Goal: Navigation & Orientation: Go to known website

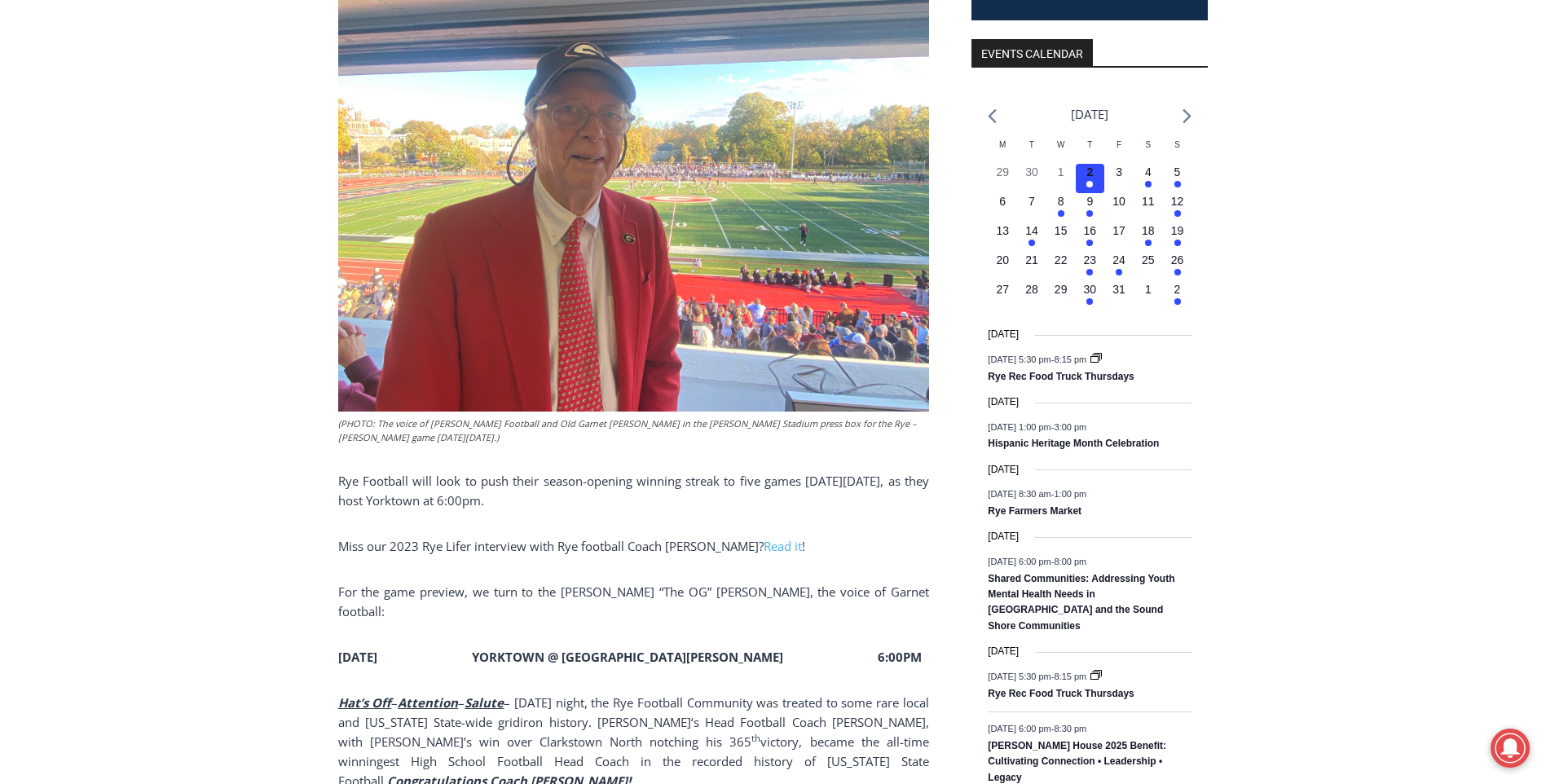
scroll to position [864, 0]
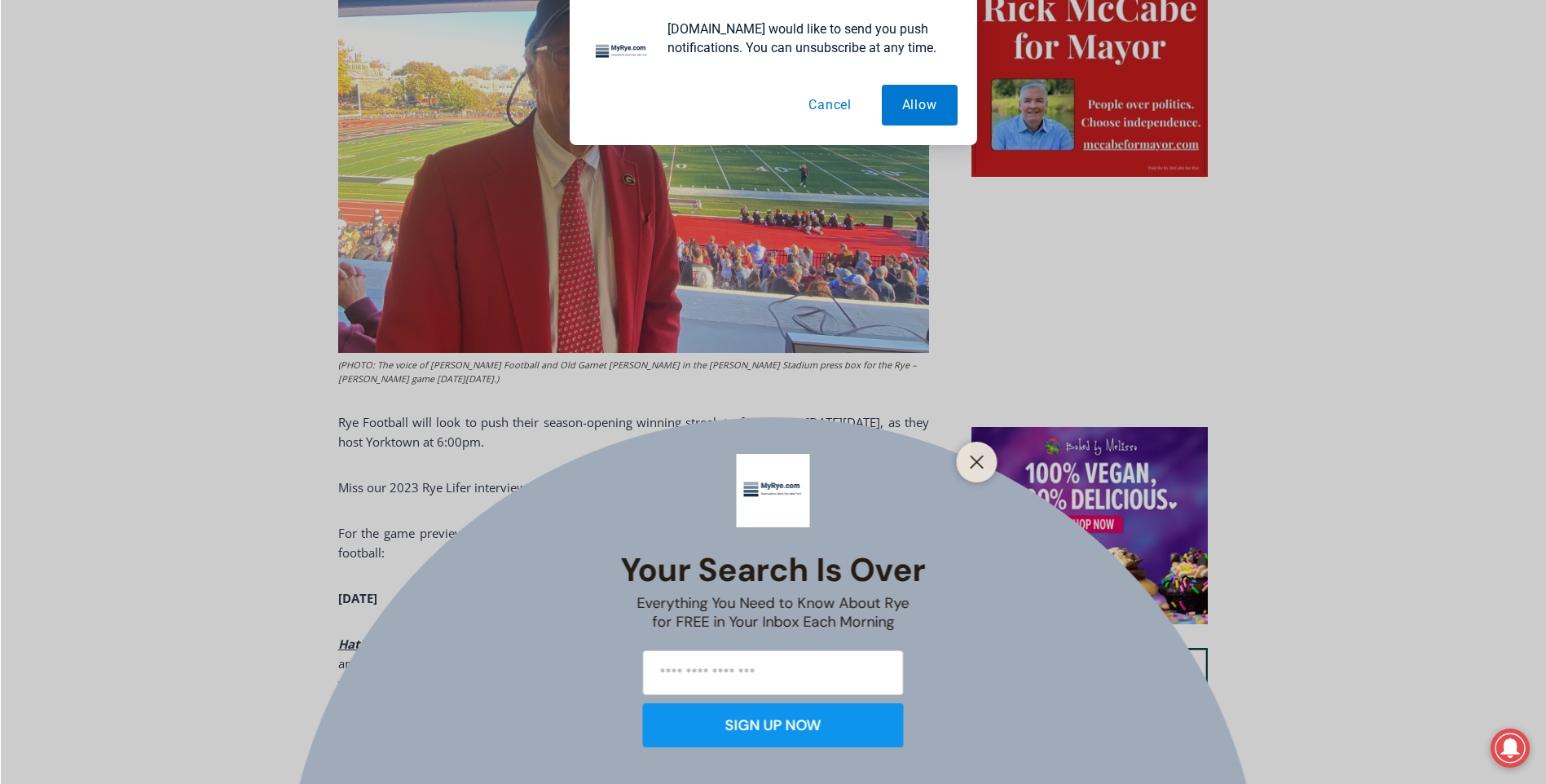
click at [834, 104] on button "Cancel" at bounding box center [830, 105] width 84 height 41
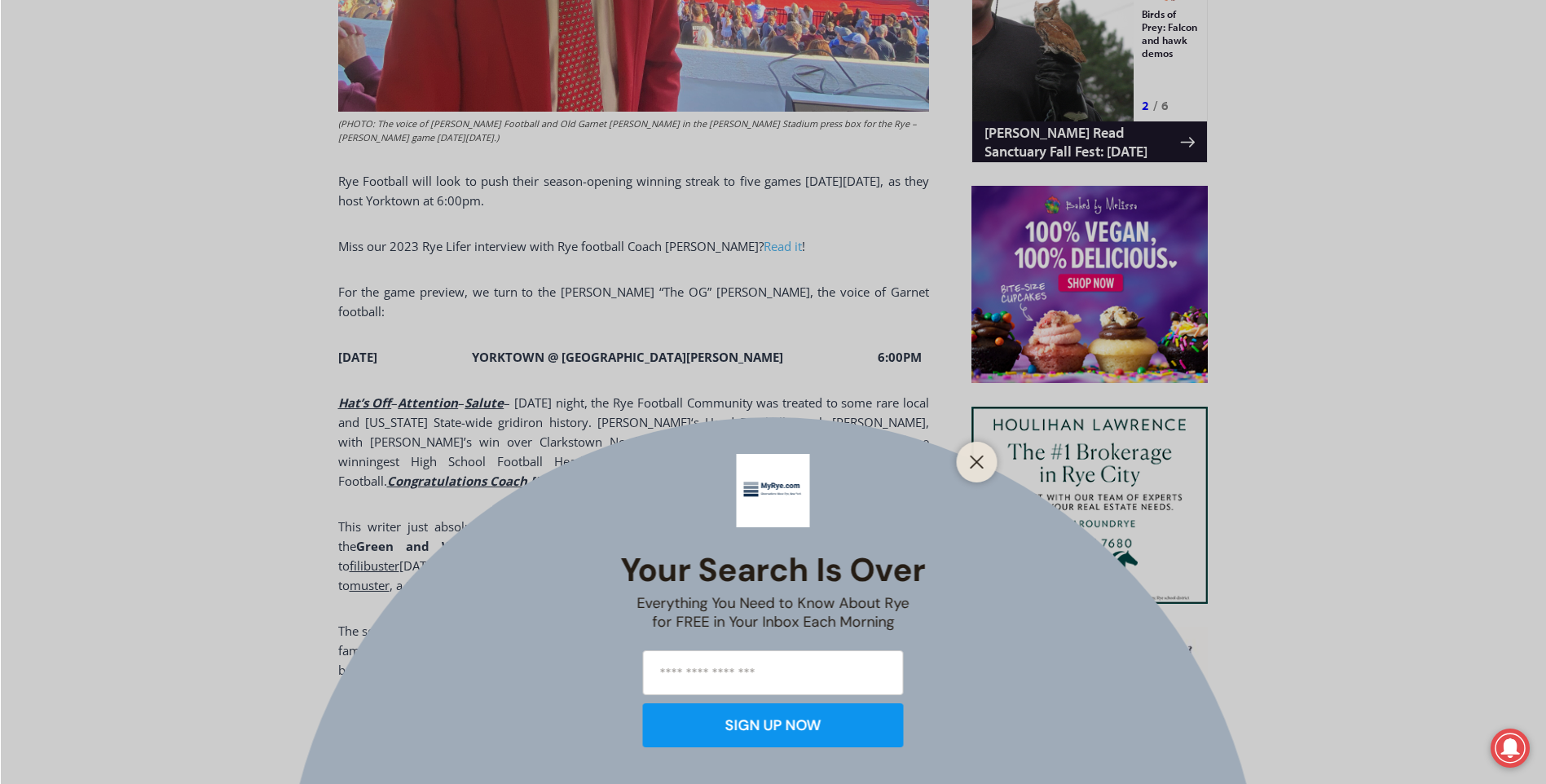
scroll to position [1109, 0]
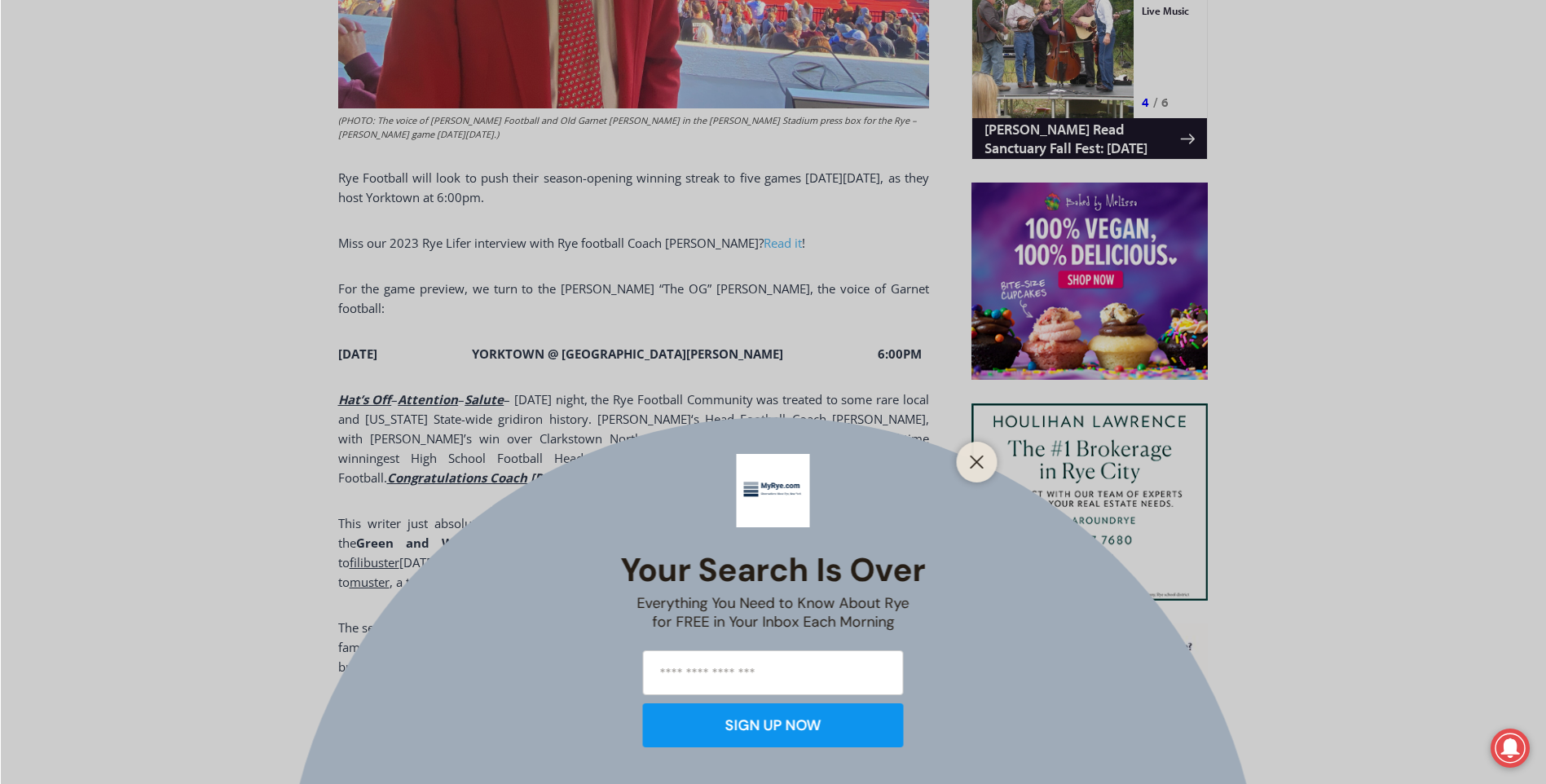
click at [964, 457] on div at bounding box center [977, 462] width 41 height 41
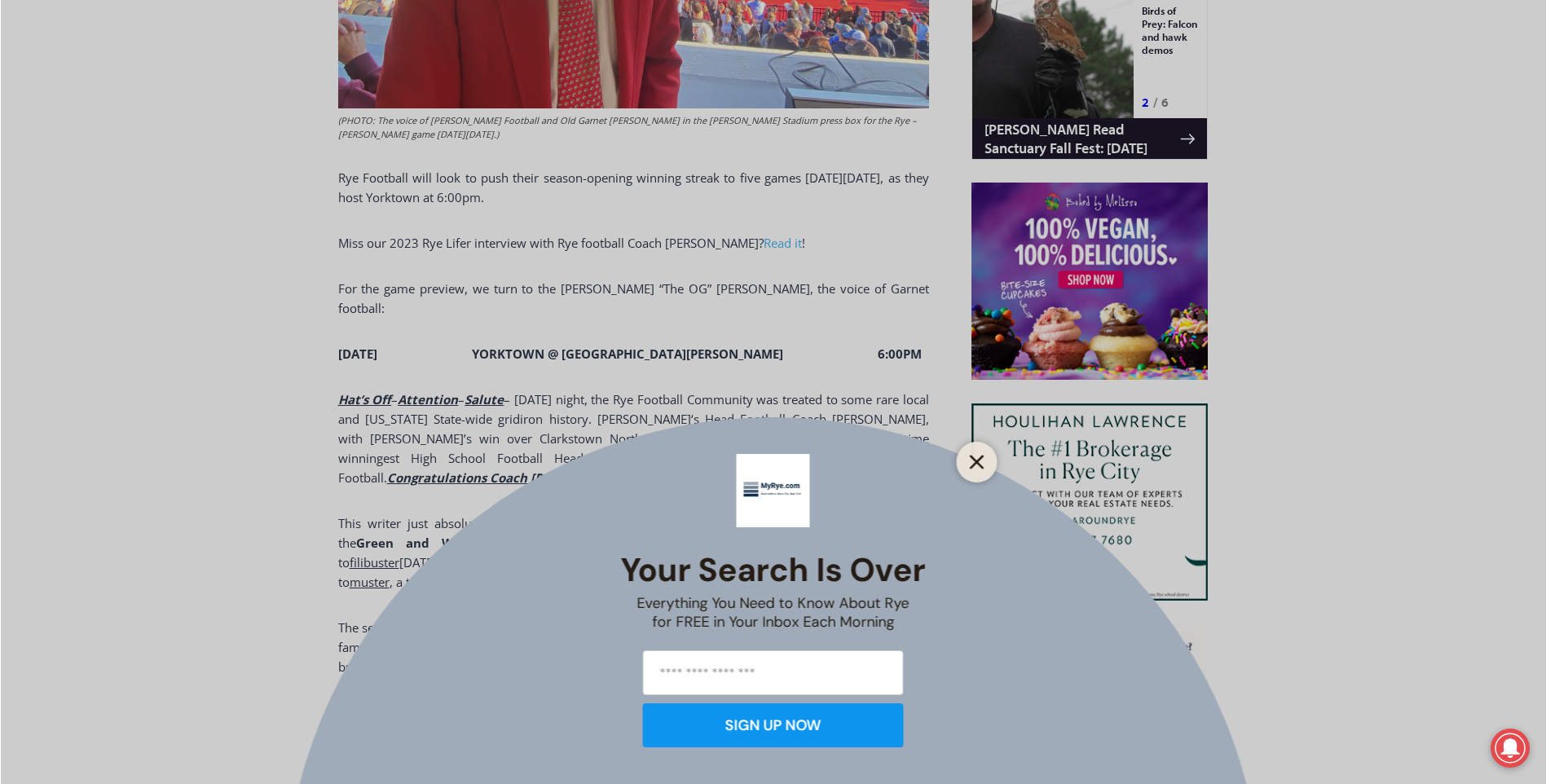
click at [973, 460] on line "Close" at bounding box center [977, 462] width 11 height 11
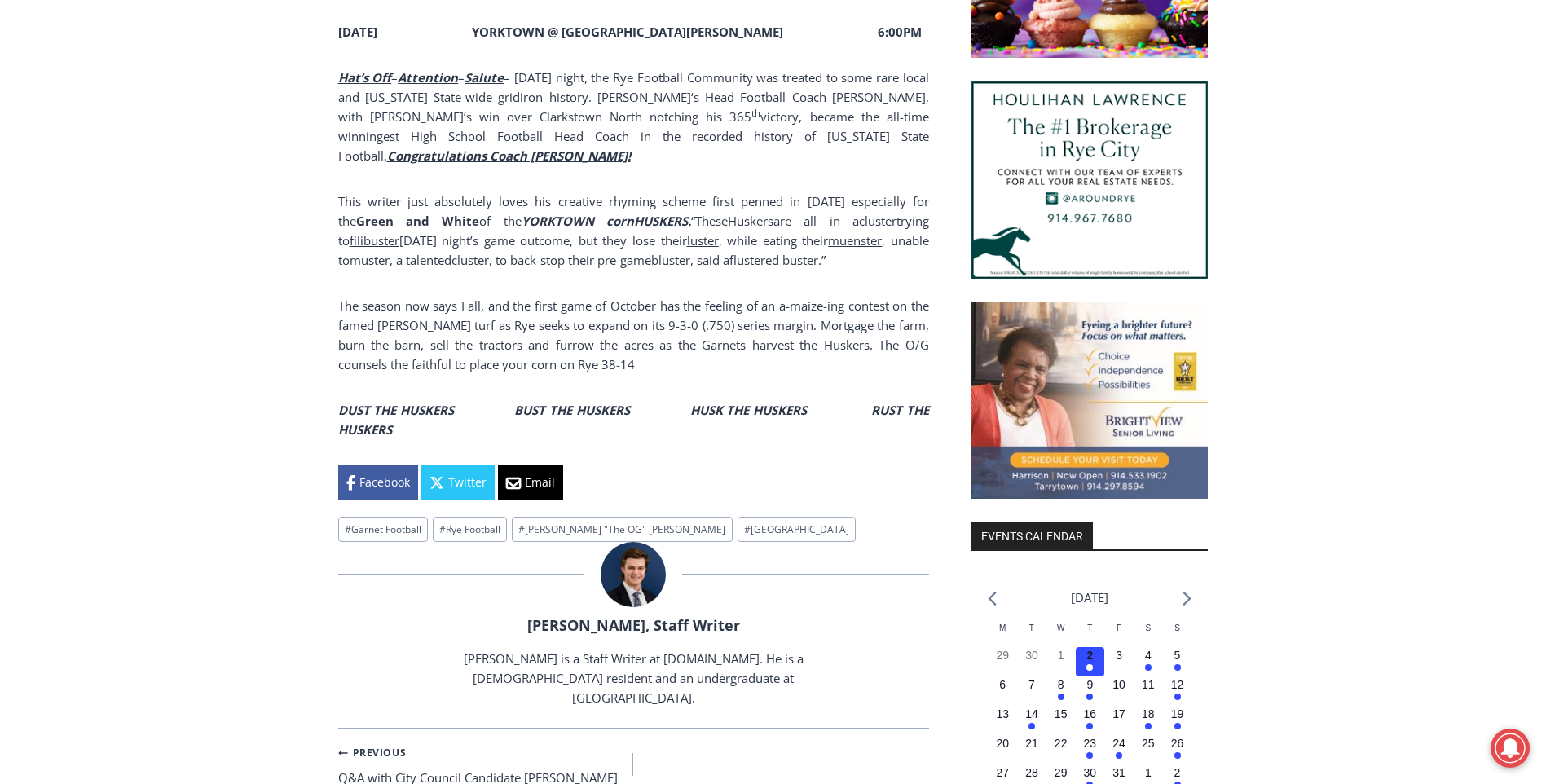
scroll to position [1435, 0]
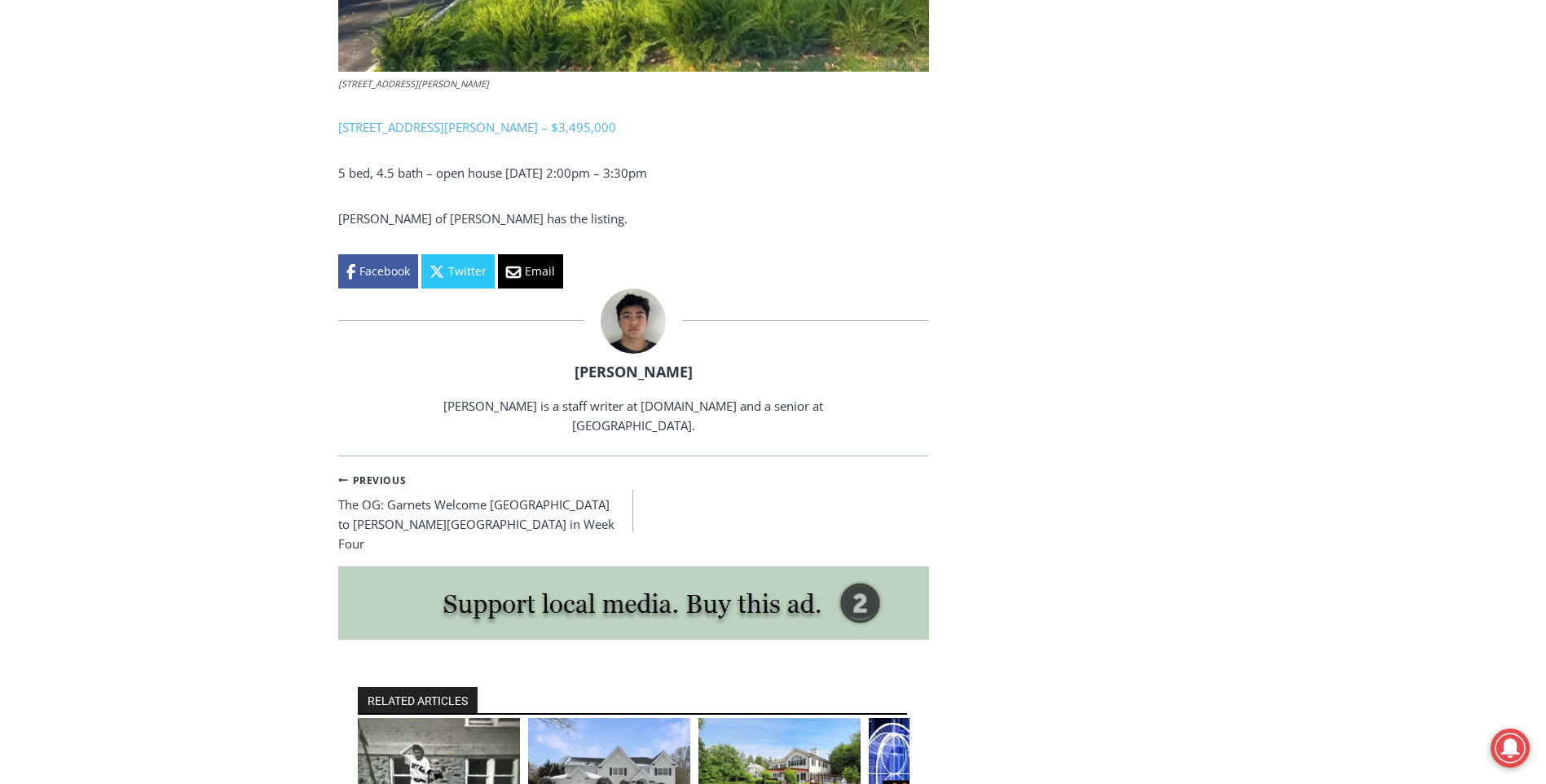
scroll to position [4156, 0]
